Goal: Use online tool/utility: Utilize a website feature to perform a specific function

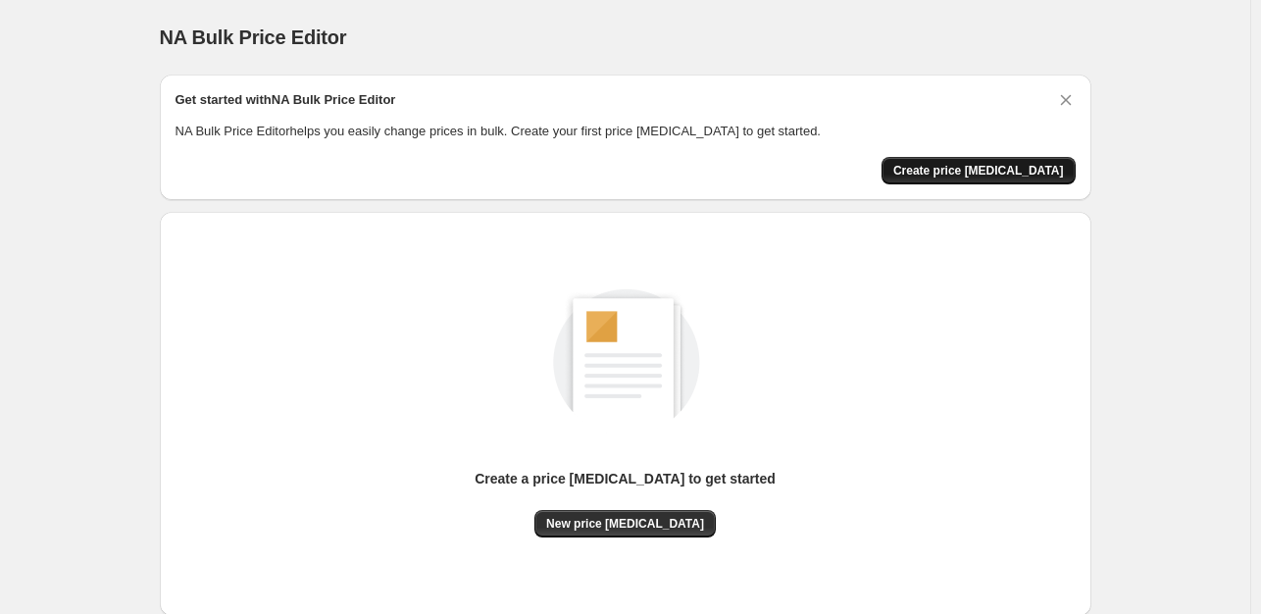
click at [978, 177] on button "Create price change job" at bounding box center [978, 170] width 194 height 27
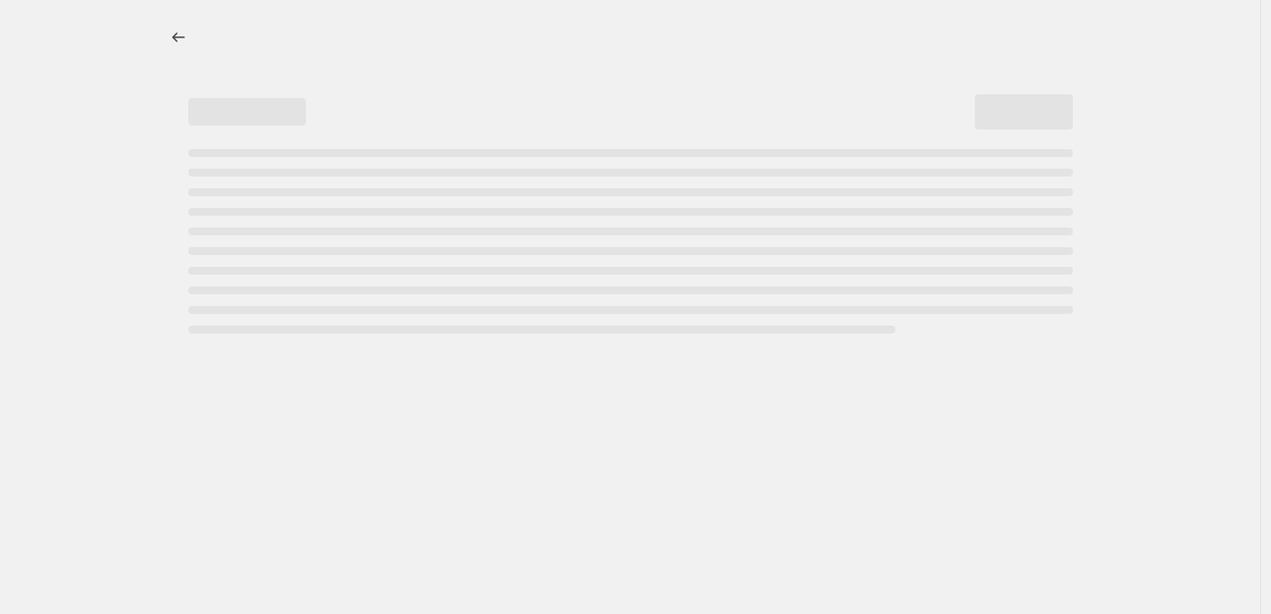
select select "percentage"
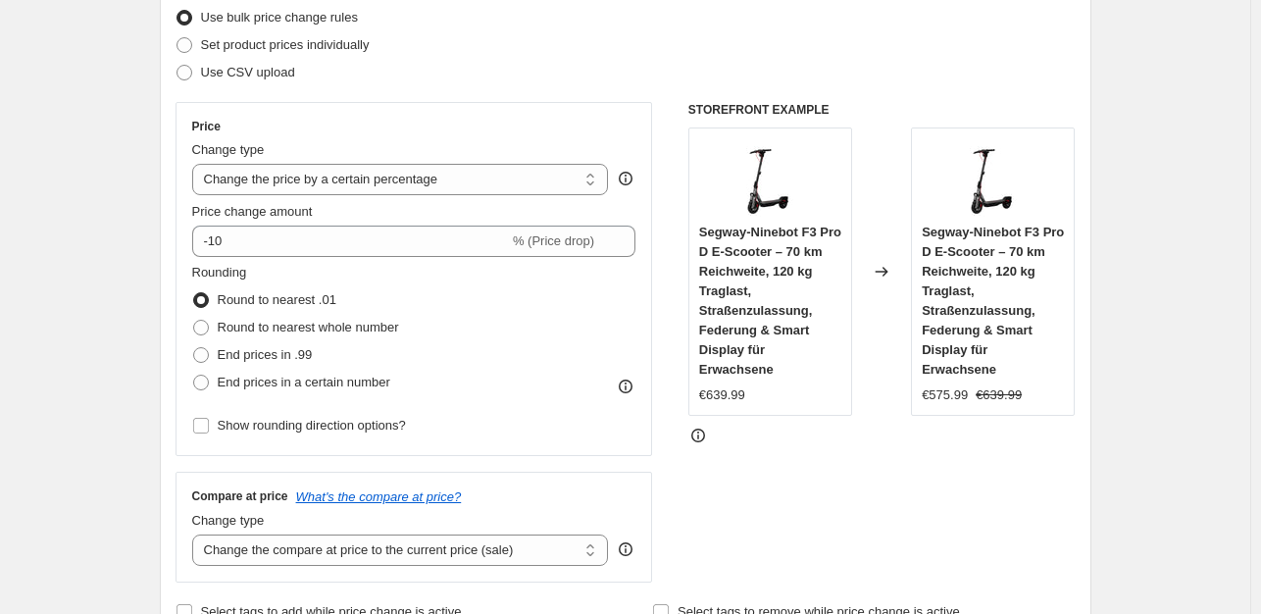
scroll to position [329, 0]
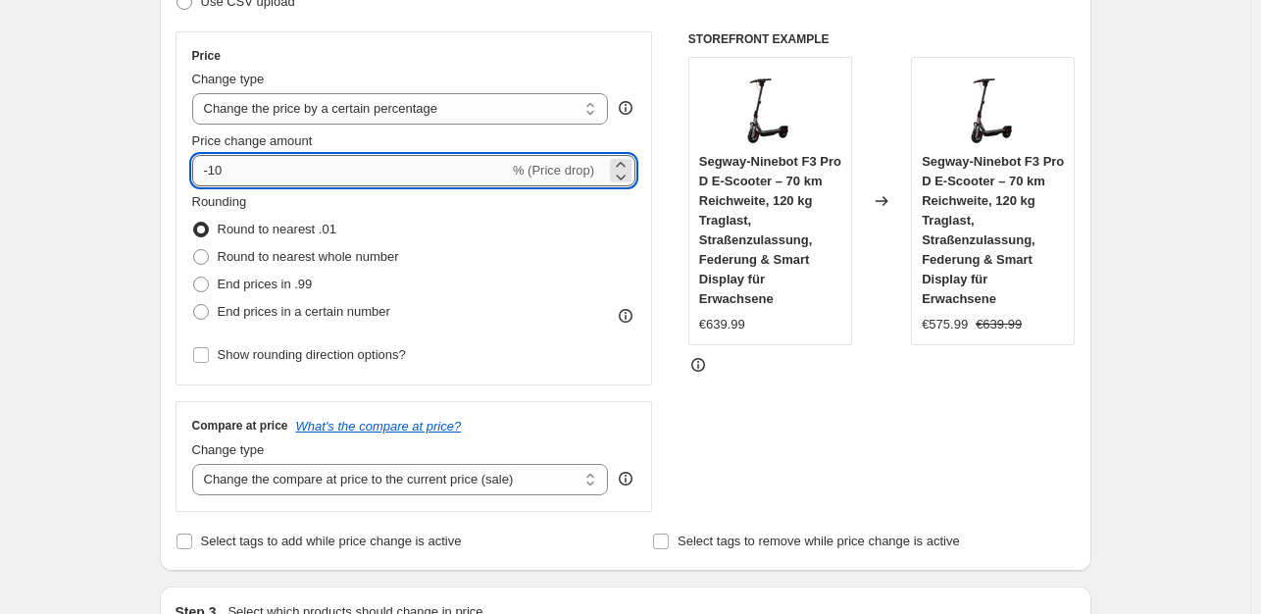
click at [278, 174] on input "-10" at bounding box center [350, 170] width 317 height 31
type input "-1"
type input "-35"
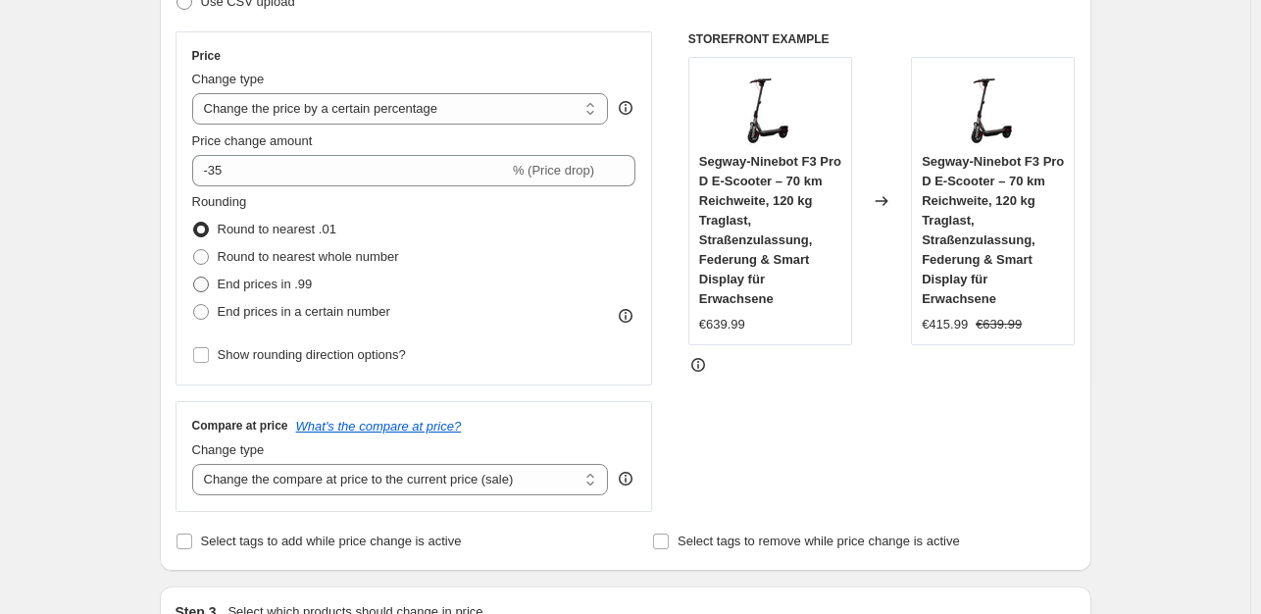
click at [235, 271] on label "End prices in .99" at bounding box center [252, 284] width 121 height 27
click at [194, 276] on input "End prices in .99" at bounding box center [193, 276] width 1 height 1
radio input "true"
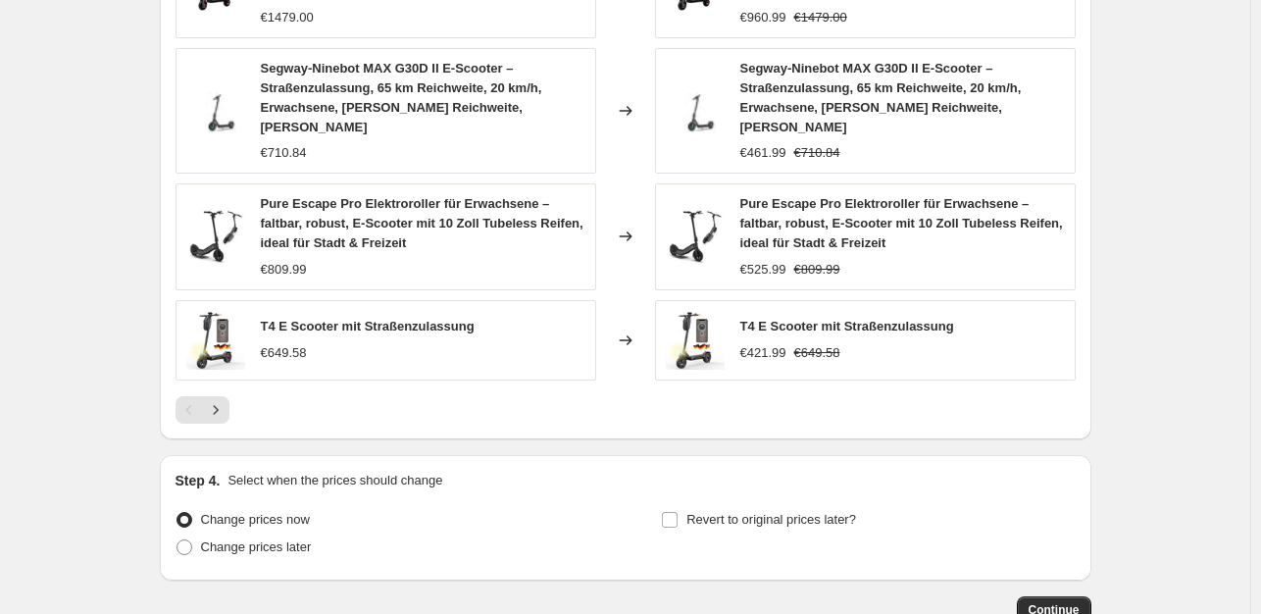
scroll to position [1448, 0]
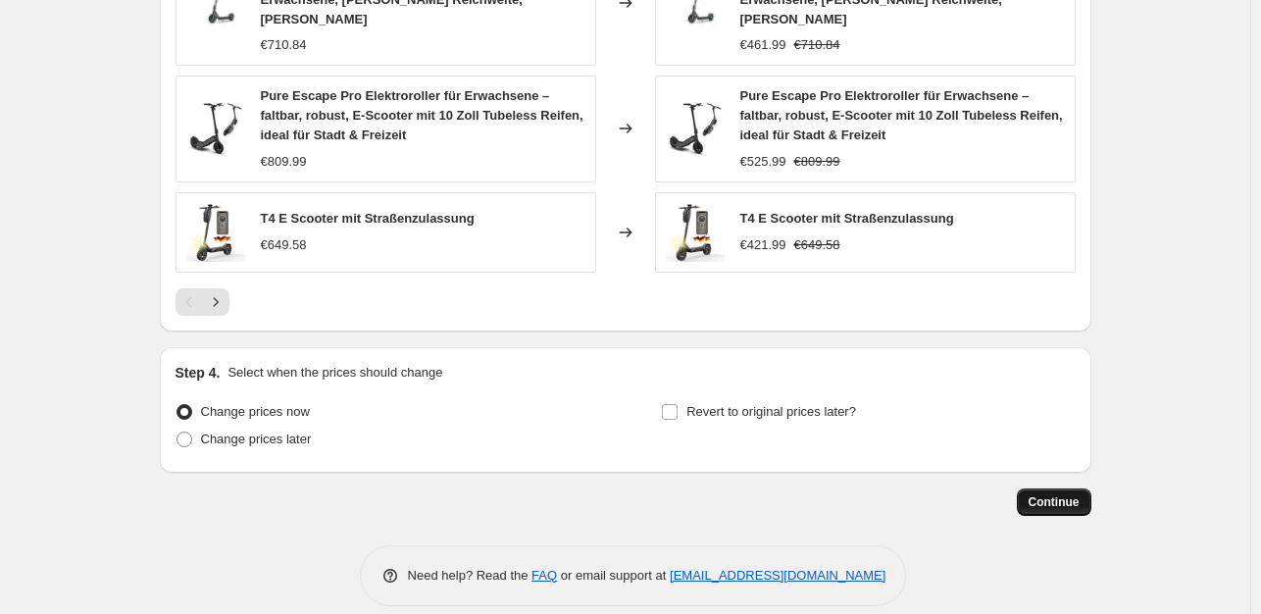
click at [1057, 494] on span "Continue" at bounding box center [1053, 502] width 51 height 16
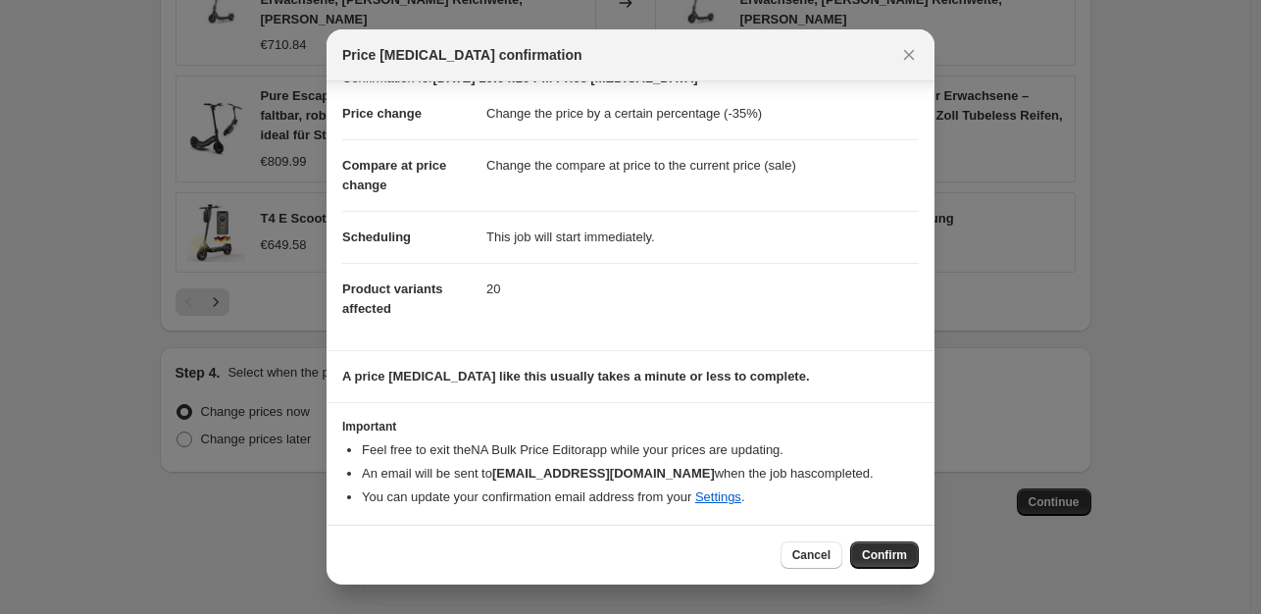
scroll to position [29, 0]
click at [859, 548] on button "Confirm" at bounding box center [884, 554] width 69 height 27
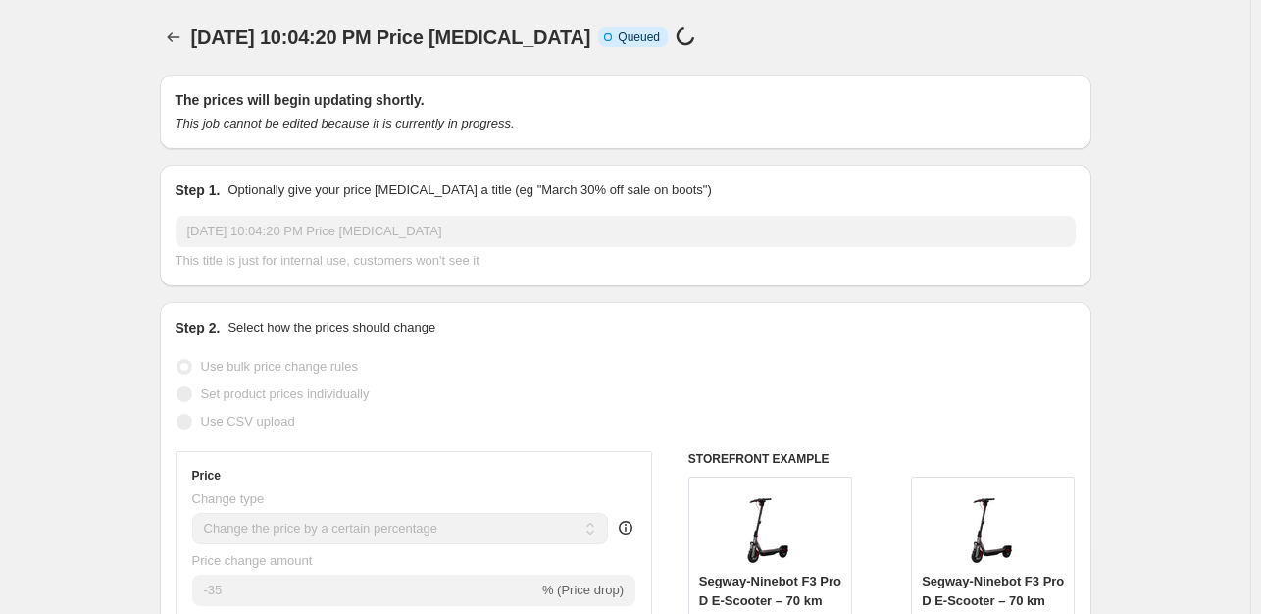
scroll to position [1448, 0]
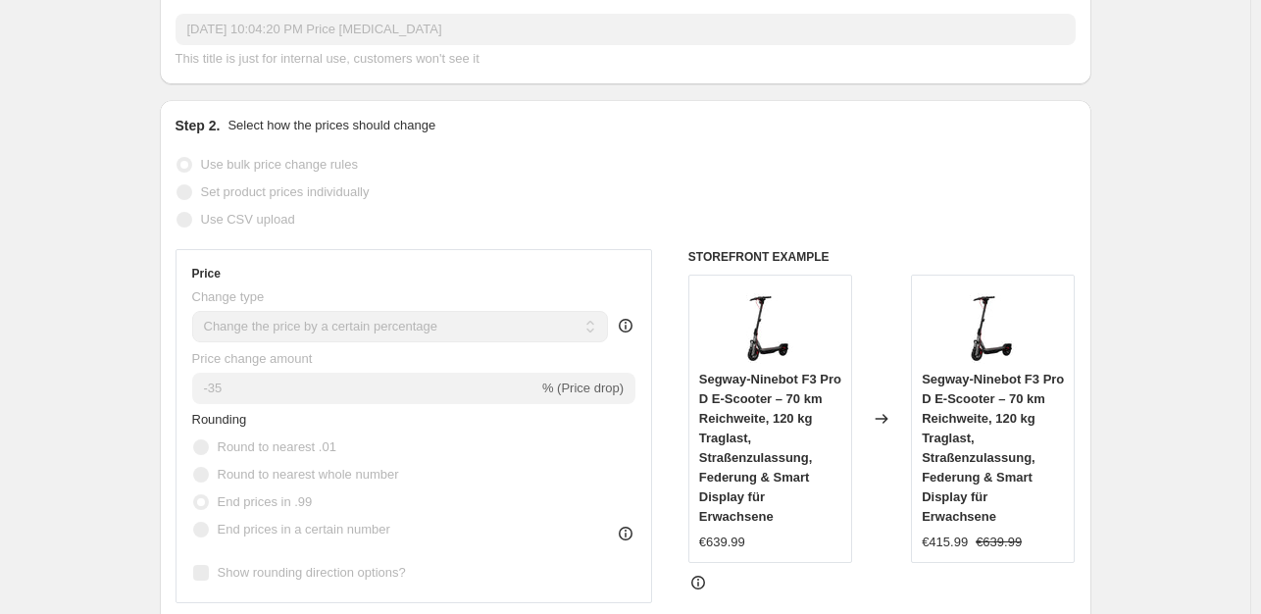
scroll to position [0, 0]
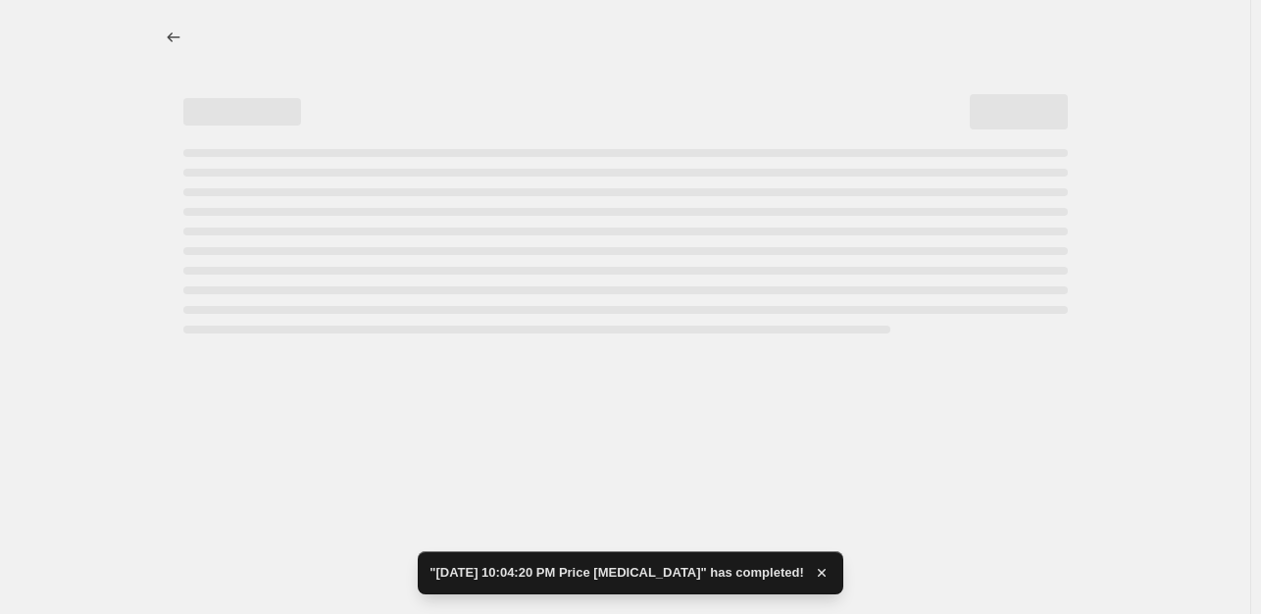
select select "percentage"
